Goal: Information Seeking & Learning: Learn about a topic

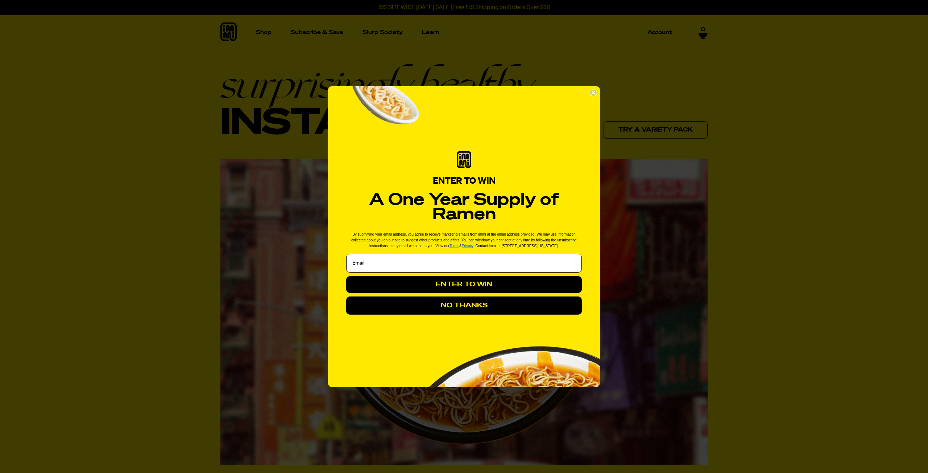
click at [594, 93] on circle "Close dialog" at bounding box center [593, 92] width 7 height 7
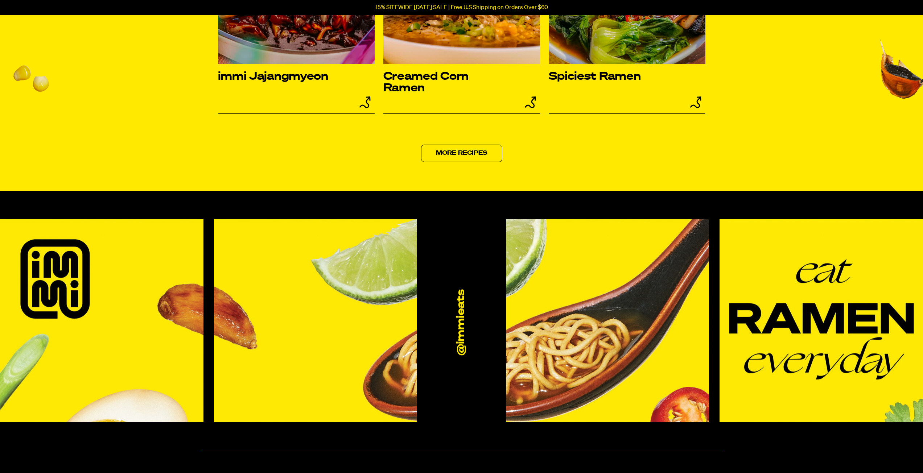
scroll to position [3507, 0]
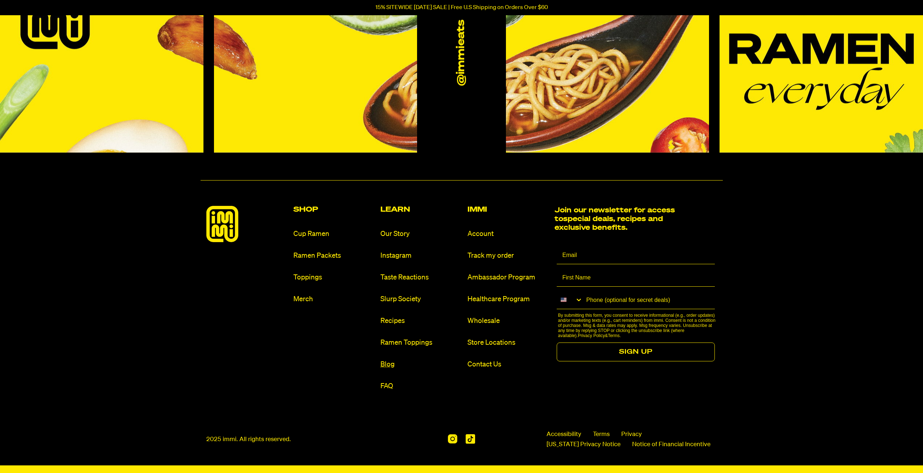
click at [393, 366] on link "Blog" at bounding box center [420, 365] width 81 height 10
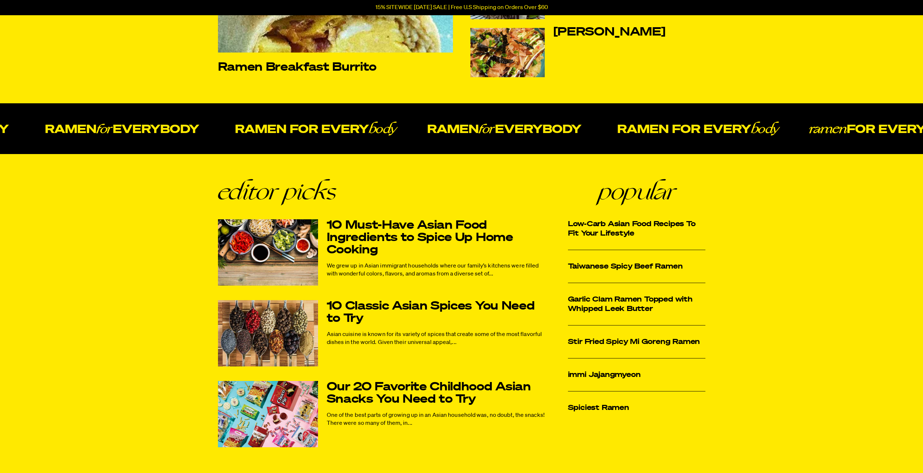
scroll to position [262, 0]
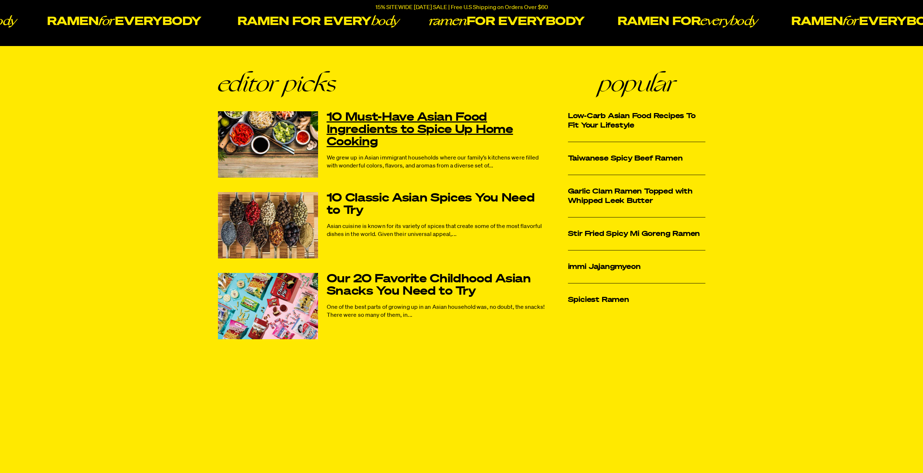
click at [372, 123] on link "10 Must-Have Asian Food Ingredients to Spice Up Home Cooking" at bounding box center [437, 129] width 221 height 37
